Goal: Task Accomplishment & Management: Manage account settings

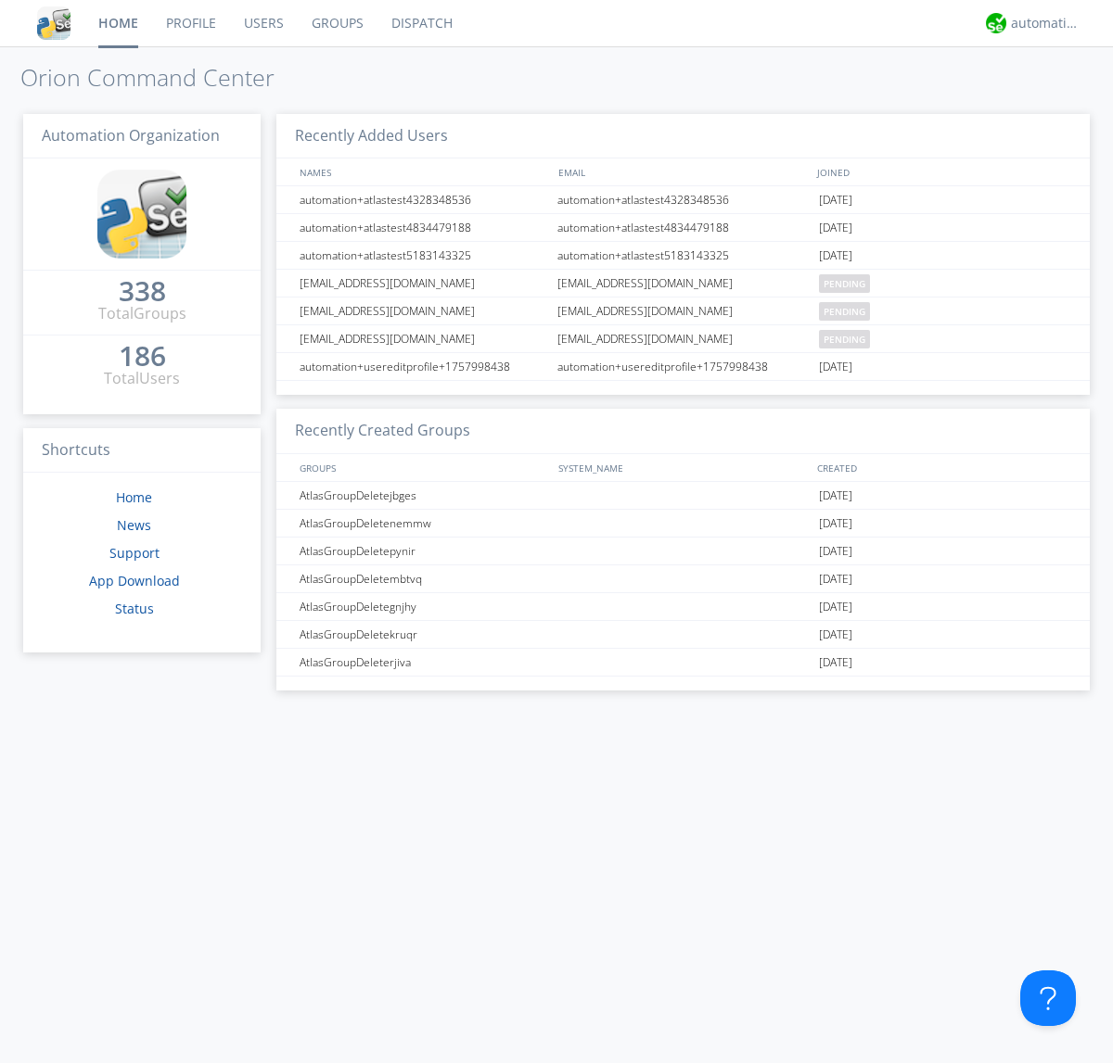
click at [262, 23] on link "Users" at bounding box center [264, 23] width 68 height 46
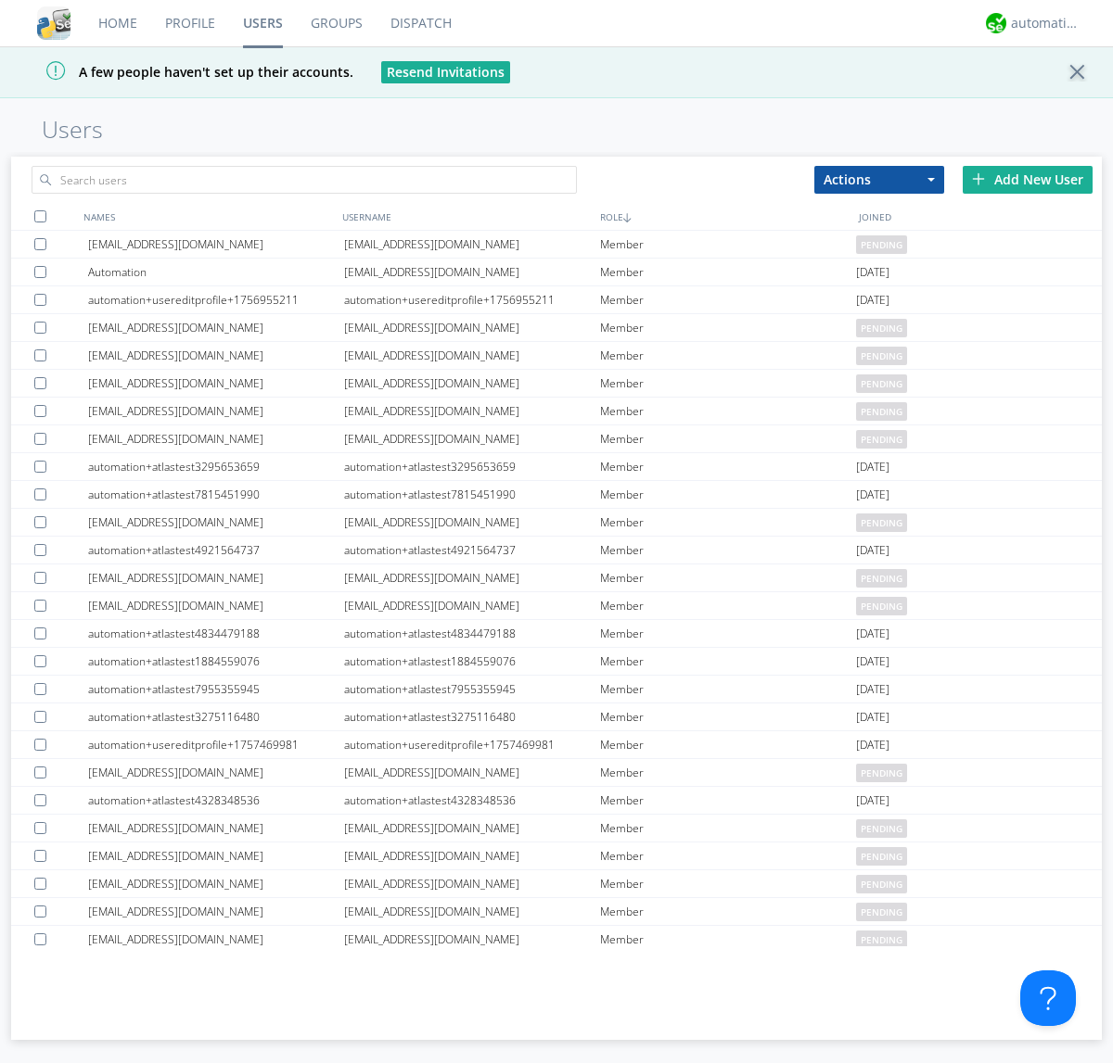
click at [1027, 179] on div "Add New User" at bounding box center [1027, 180] width 130 height 28
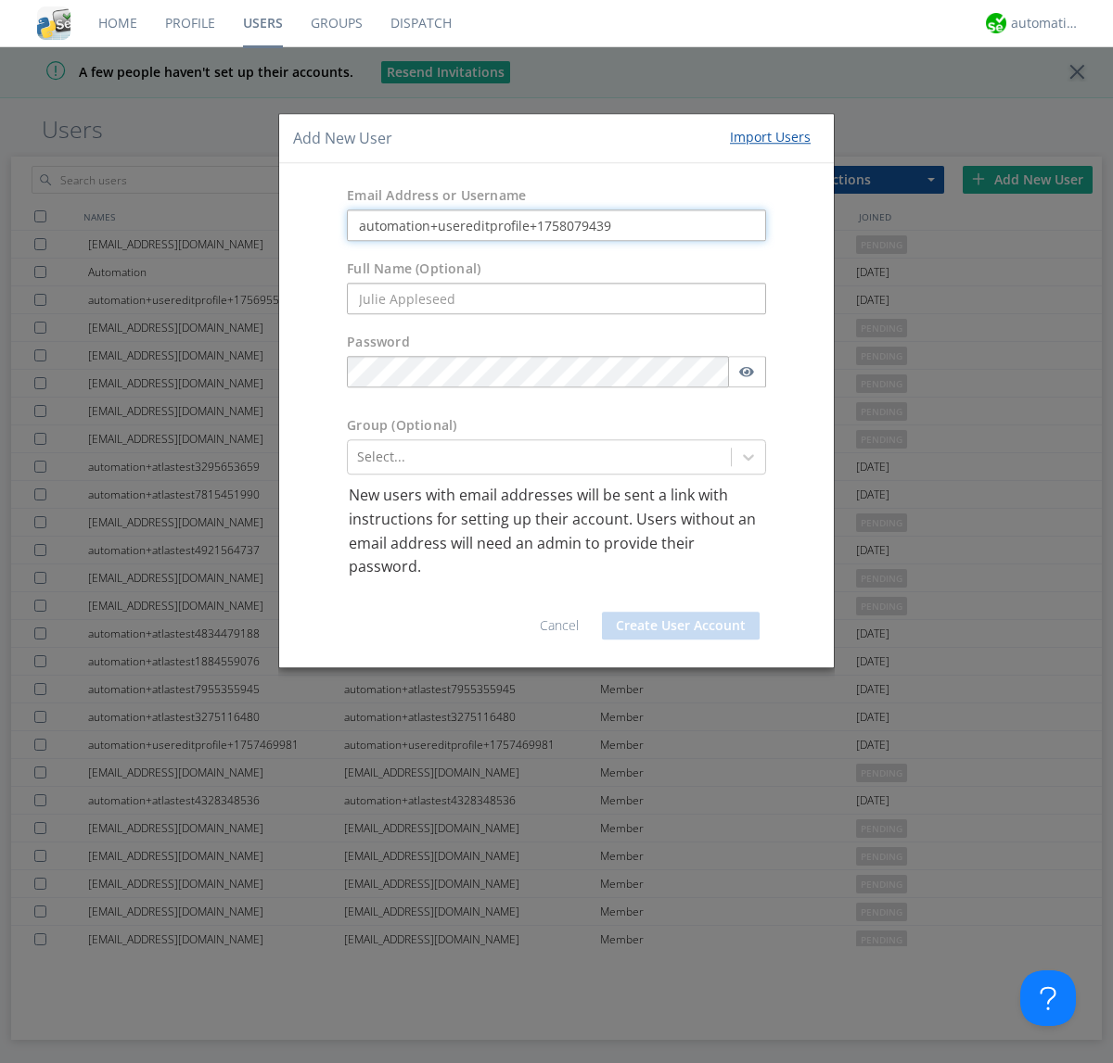
type input "automation+usereditprofile+1758079439"
click at [681, 625] on button "Create User Account" at bounding box center [681, 626] width 158 height 28
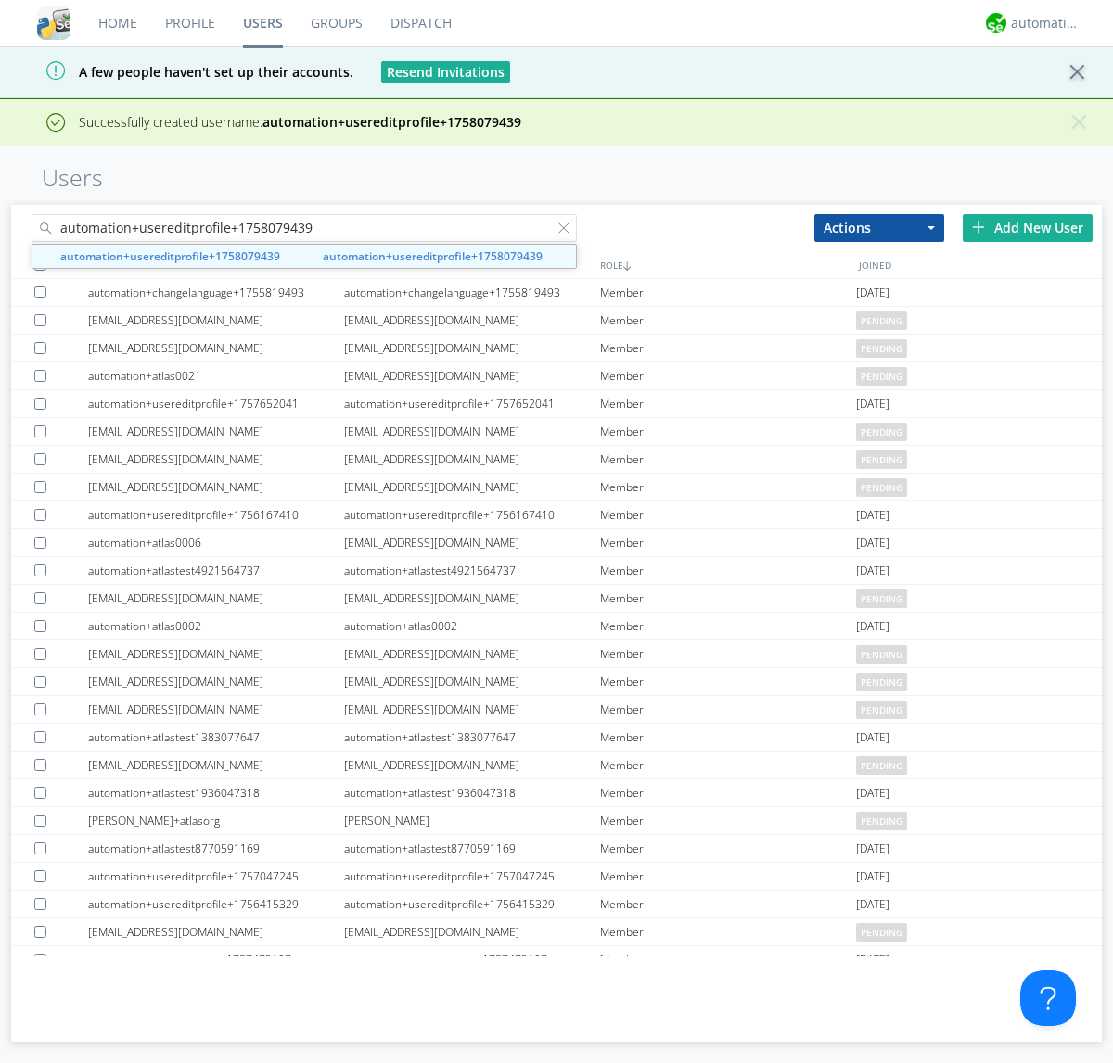
type input "automation+usereditprofile+1758079439"
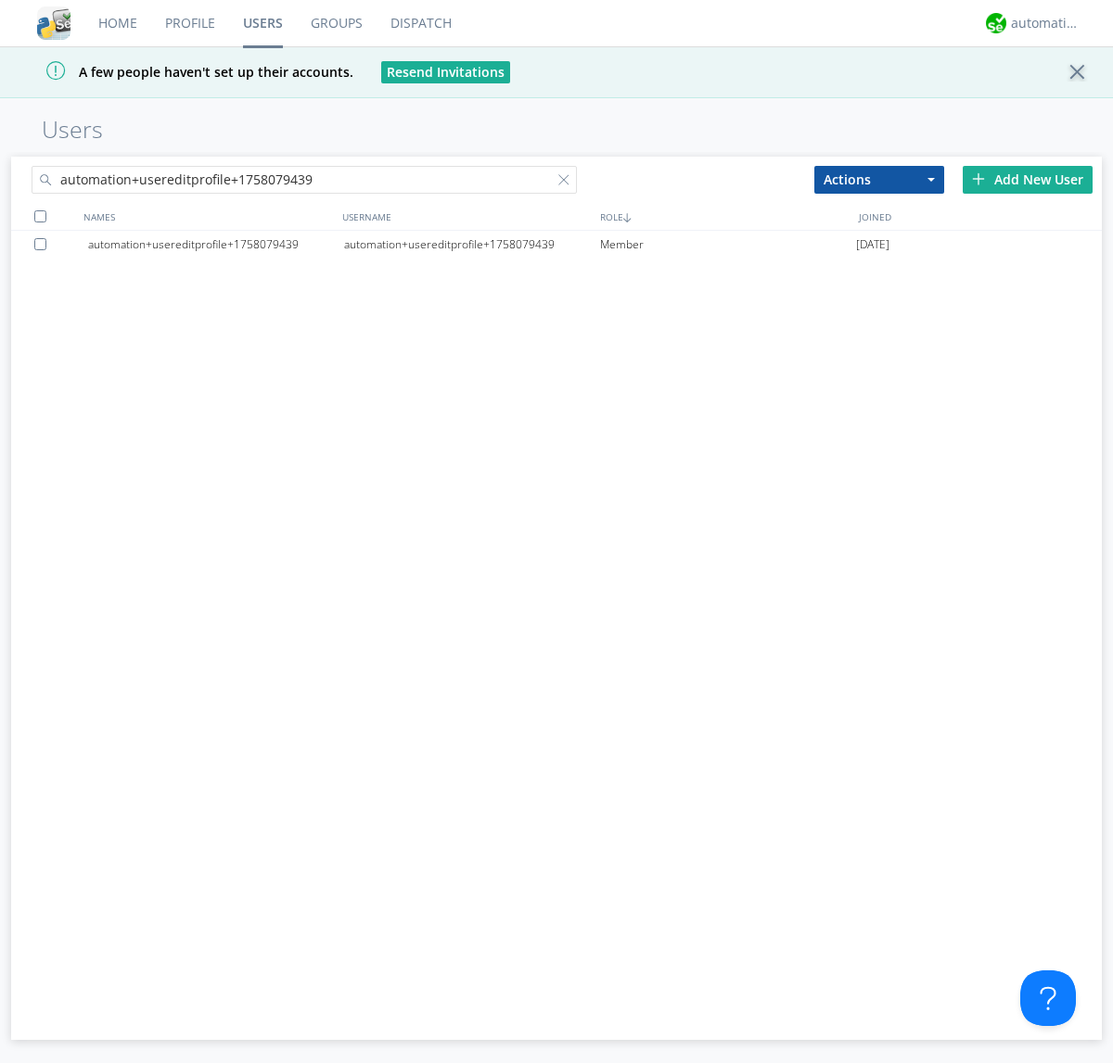
click at [471, 244] on div "automation+usereditprofile+1758079439" at bounding box center [472, 245] width 256 height 28
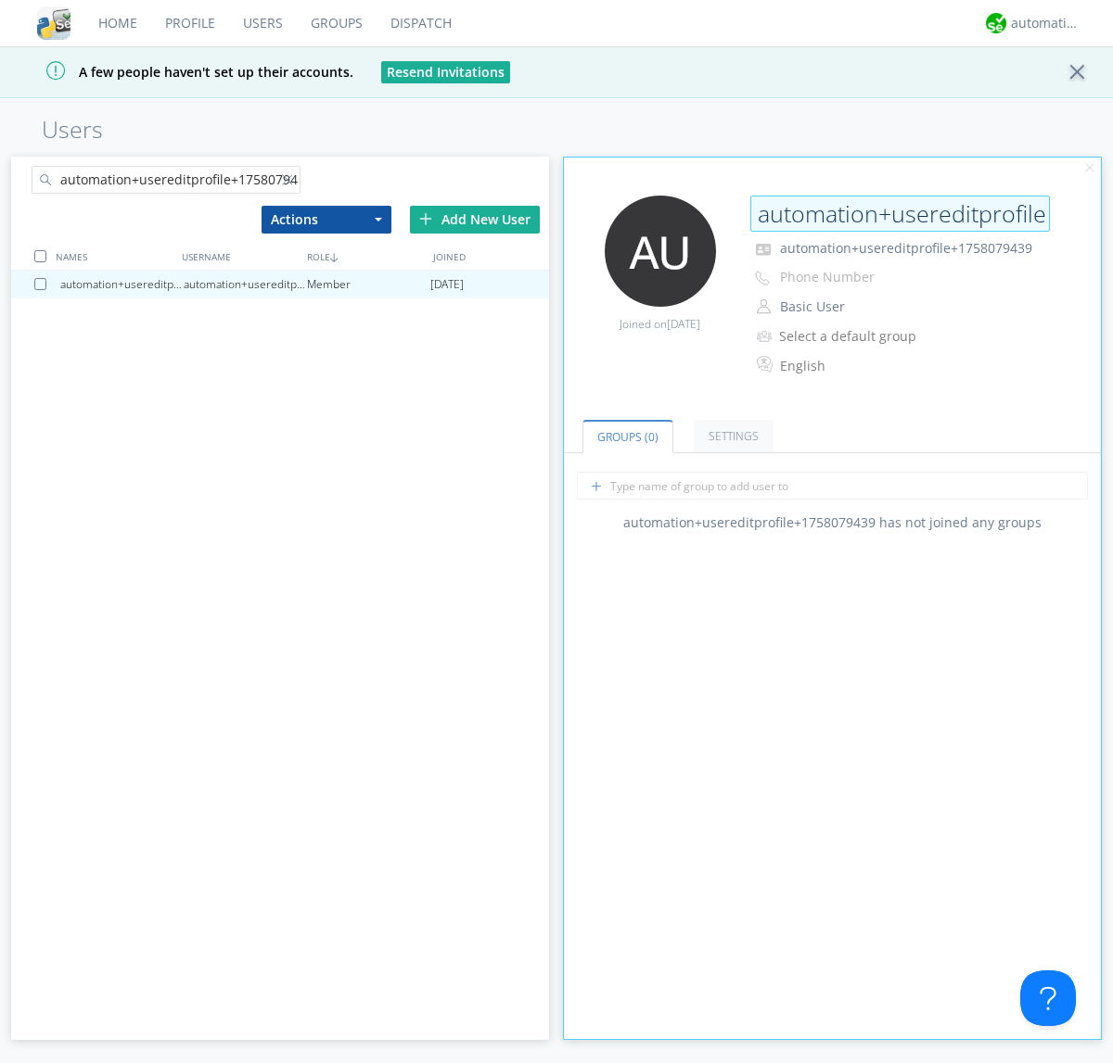
click at [899, 213] on input "automation+usereditprofile+1758079439" at bounding box center [899, 214] width 299 height 37
type input "editedautomation+usereditprofile+1758079439"
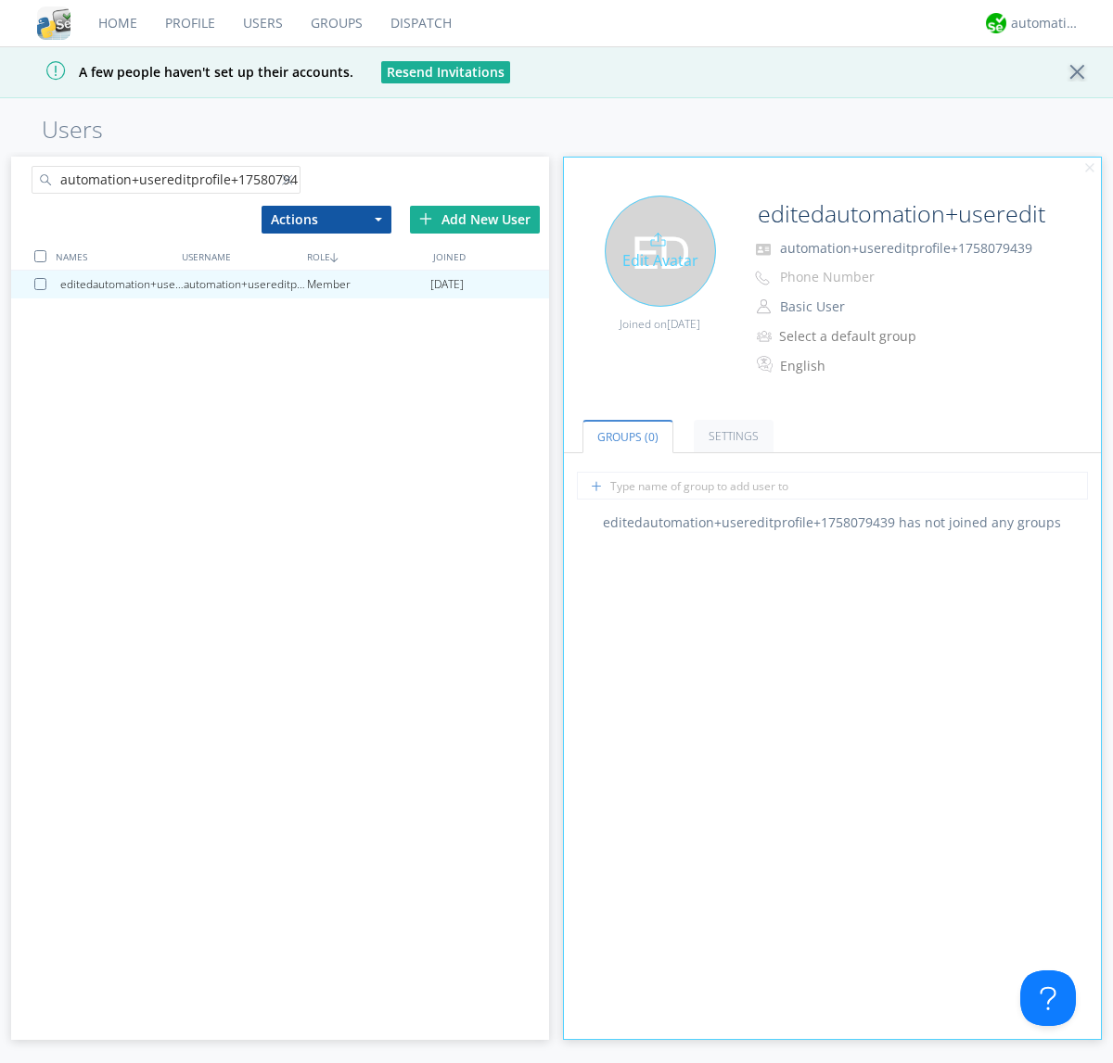
click at [659, 250] on div "Edit Avatar" at bounding box center [660, 251] width 111 height 111
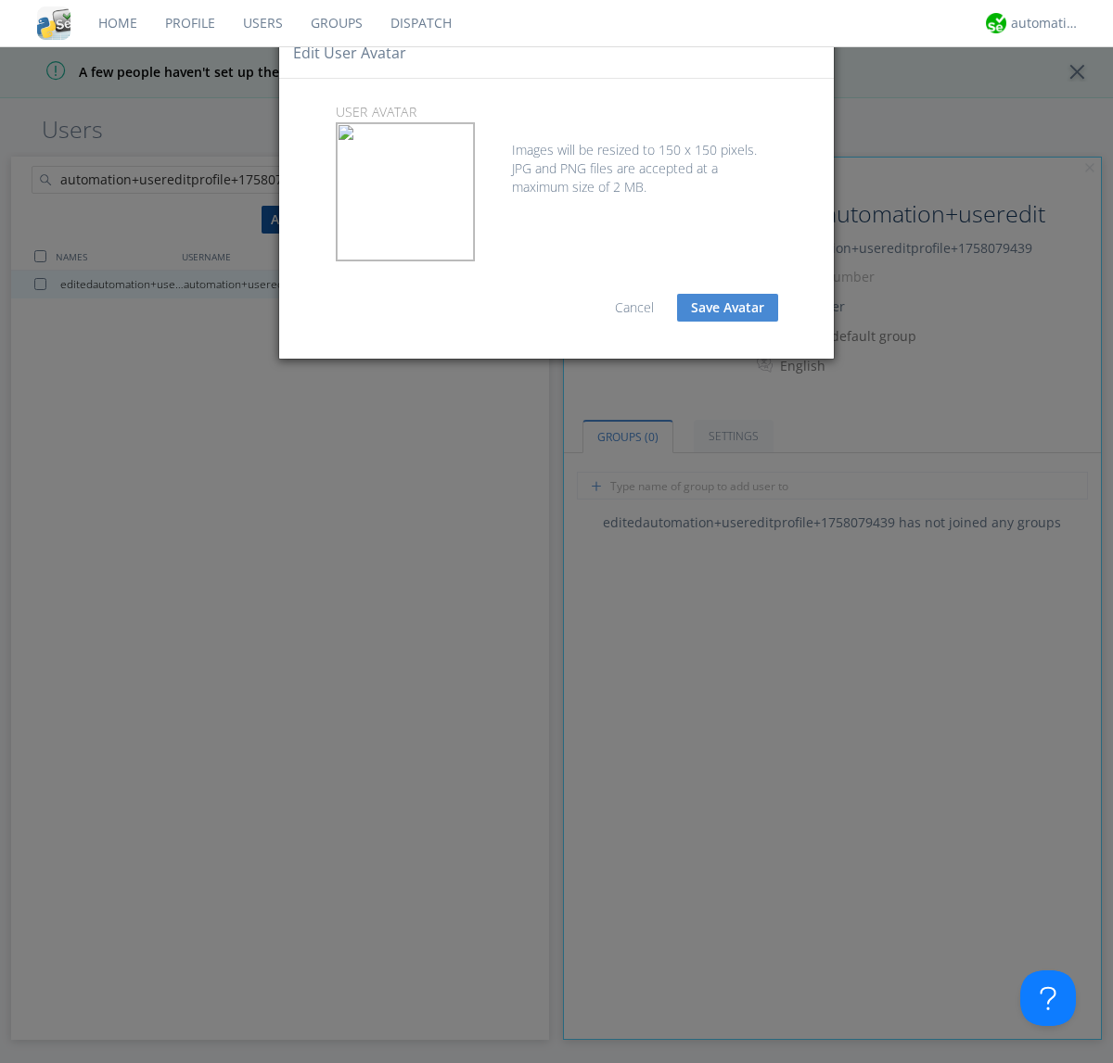
click at [727, 308] on button "Save Avatar" at bounding box center [727, 308] width 101 height 28
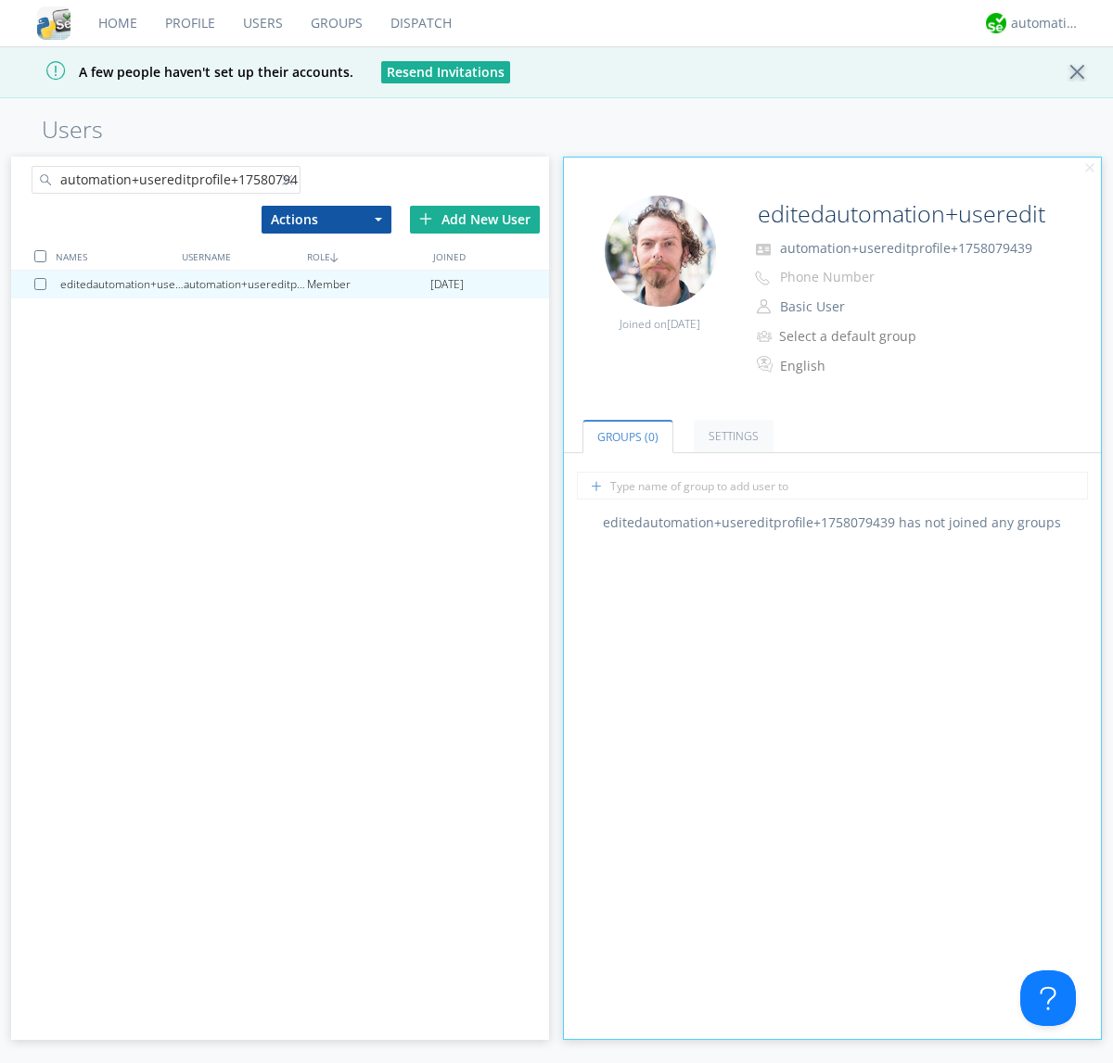
click at [290, 183] on div at bounding box center [291, 183] width 19 height 19
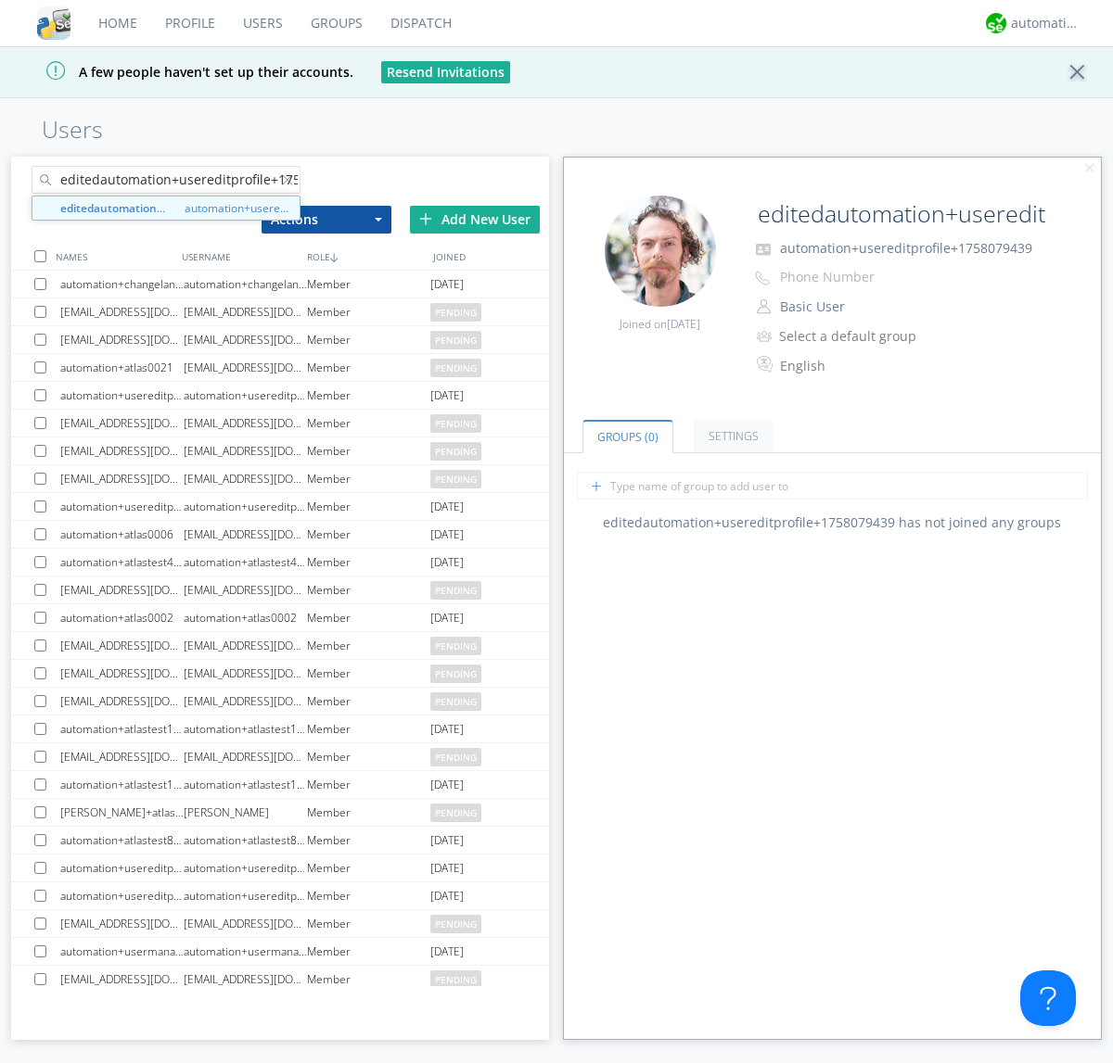
scroll to position [0, 49]
type input "editedautomation+usereditprofile+1758079439"
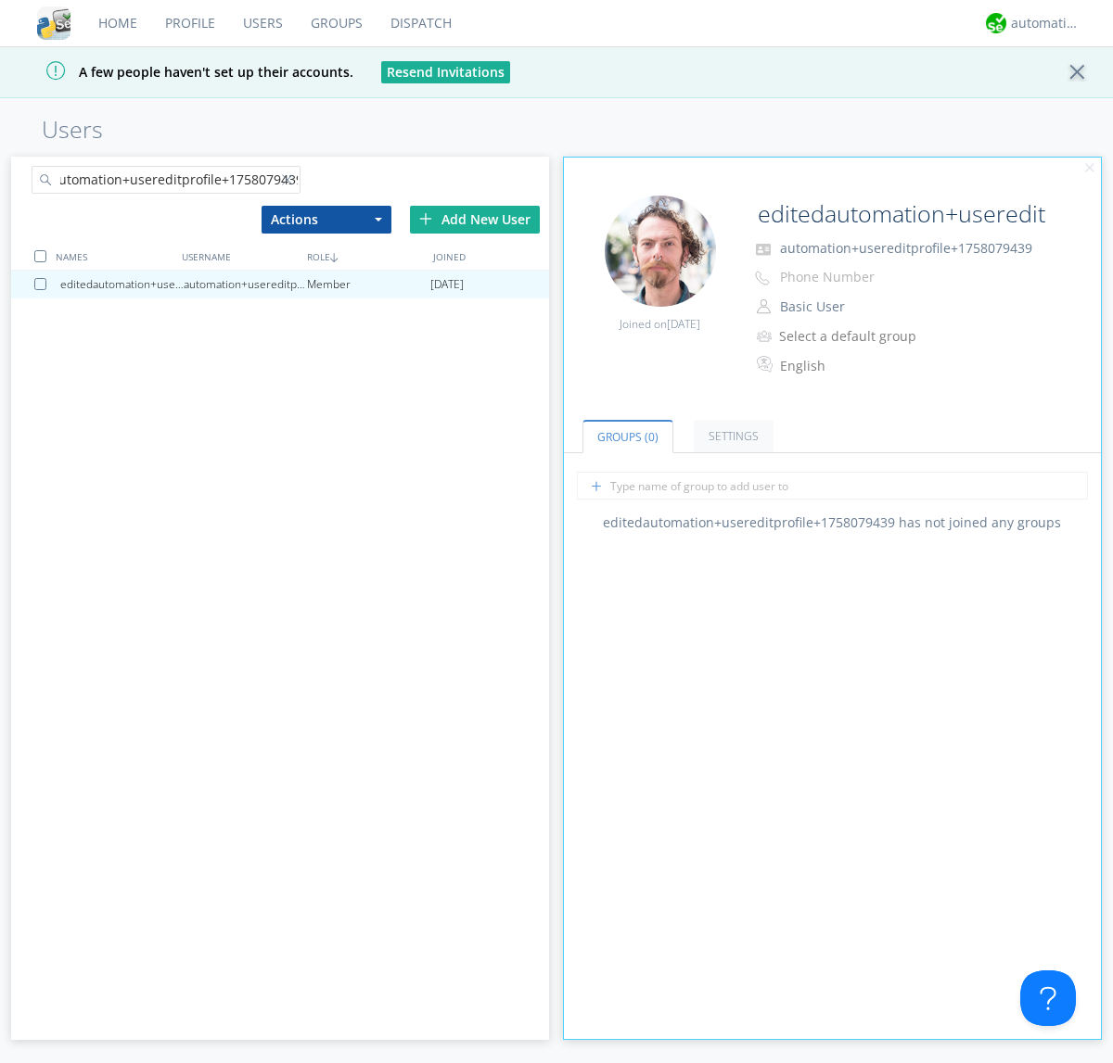
click at [40, 256] on div at bounding box center [40, 256] width 12 height 12
click at [325, 219] on button "Actions" at bounding box center [326, 220] width 130 height 28
click at [0, 0] on link "Delete User" at bounding box center [0, 0] width 0 height 0
